Goal: Task Accomplishment & Management: Use online tool/utility

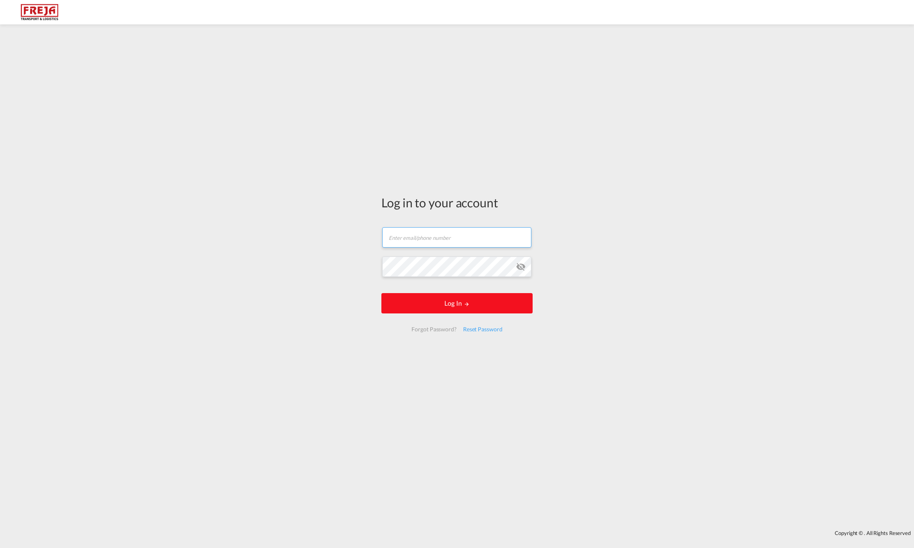
type input "[EMAIL_ADDRESS][DOMAIN_NAME]"
click at [458, 302] on button "Log In" at bounding box center [457, 303] width 151 height 20
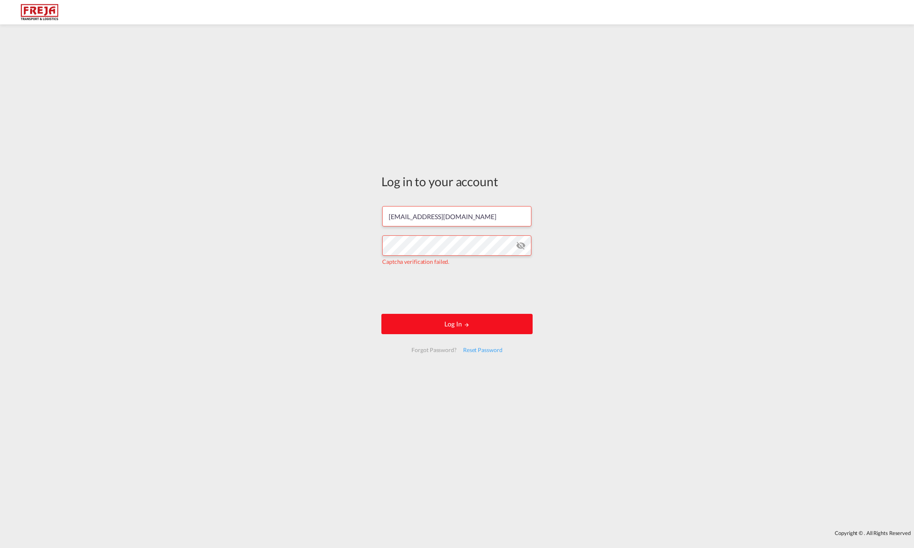
click at [454, 317] on button "Log In" at bounding box center [457, 324] width 151 height 20
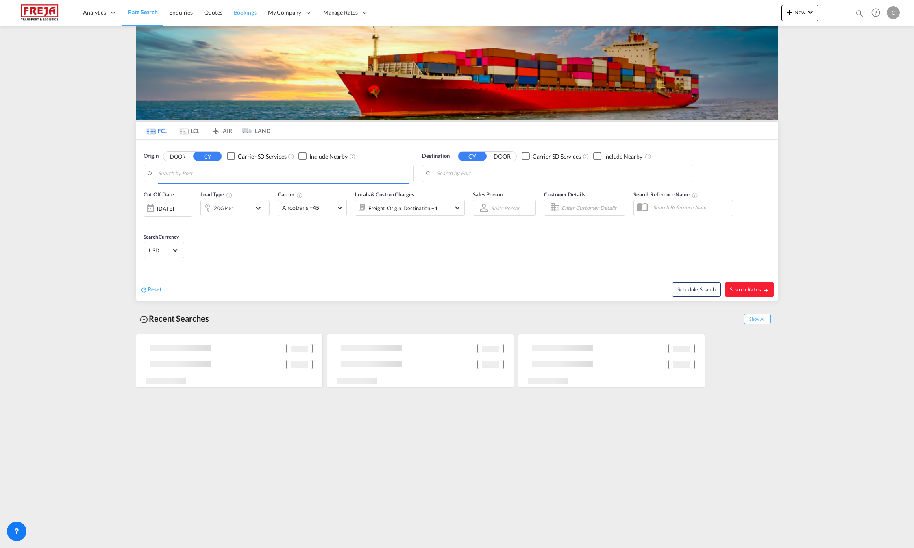
type input "[GEOGRAPHIC_DATA], [GEOGRAPHIC_DATA]"
type input "[GEOGRAPHIC_DATA], BRGIG"
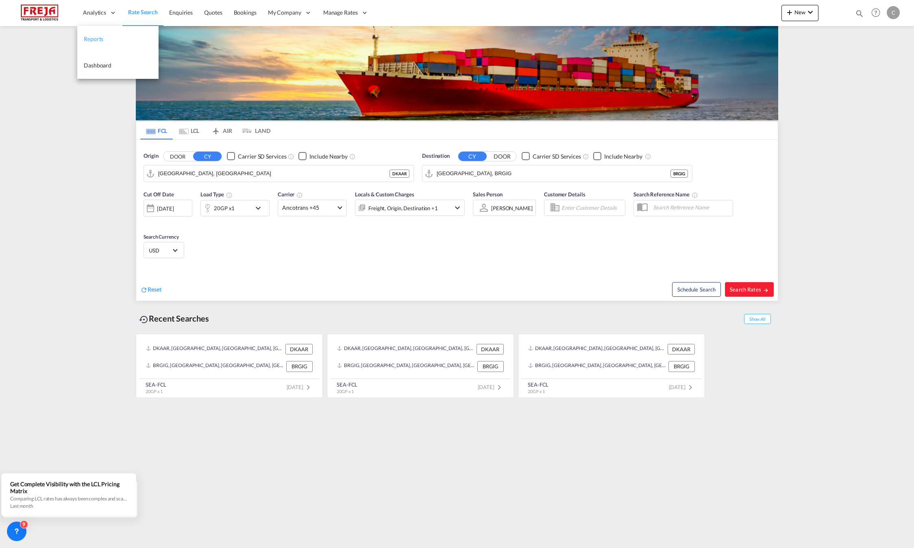
click at [100, 42] on span "Reports" at bounding box center [94, 38] width 20 height 7
